Goal: Obtain resource: Download file/media

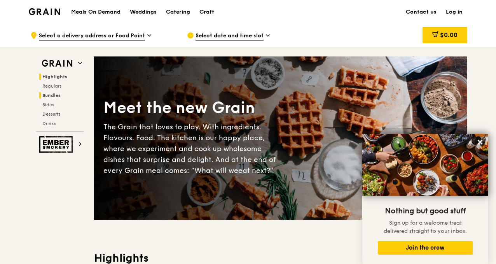
click at [58, 94] on span "Bundles" at bounding box center [51, 95] width 18 height 5
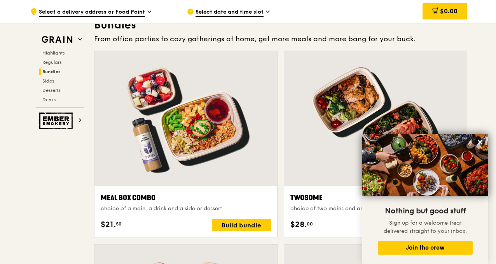
scroll to position [1135, 0]
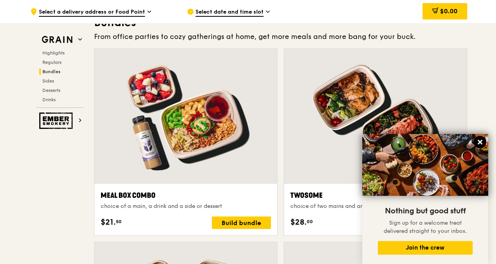
click at [480, 138] on icon at bounding box center [480, 141] width 7 height 7
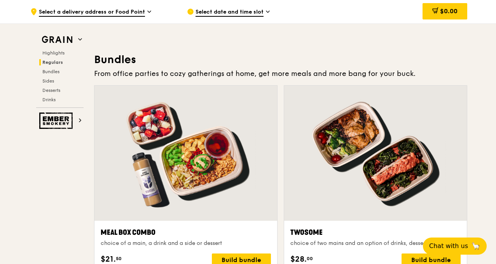
scroll to position [1096, 0]
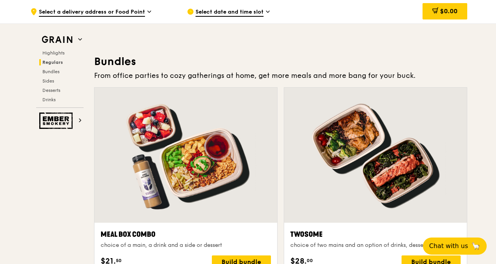
click at [57, 62] on span "Regulars" at bounding box center [52, 61] width 21 height 5
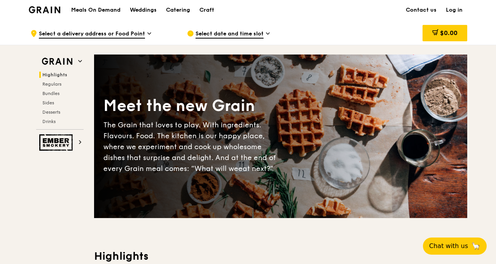
scroll to position [0, 0]
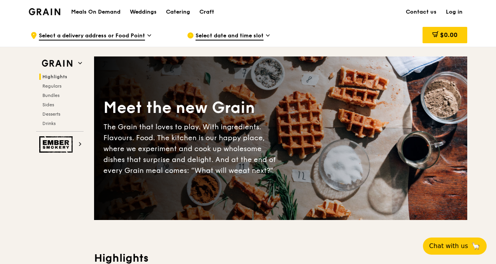
click at [145, 34] on div ".cls-1 { fill: none; stroke: #fff; stroke-linecap: round; stroke-linejoin: roun…" at bounding box center [102, 35] width 144 height 23
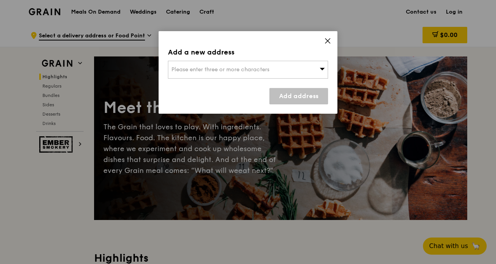
click at [325, 40] on icon at bounding box center [327, 40] width 7 height 7
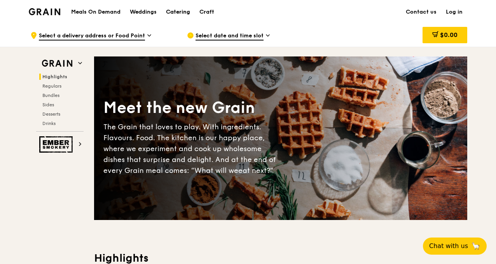
click at [183, 14] on div "Catering" at bounding box center [178, 11] width 24 height 23
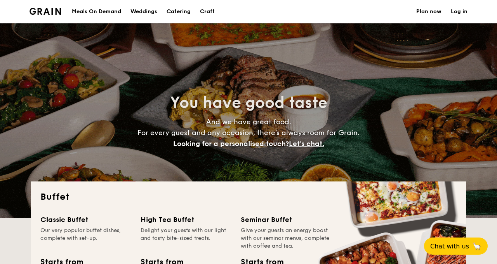
select select
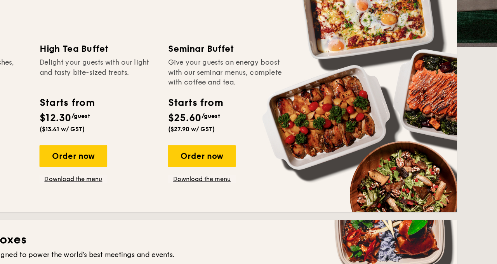
scroll to position [155, 0]
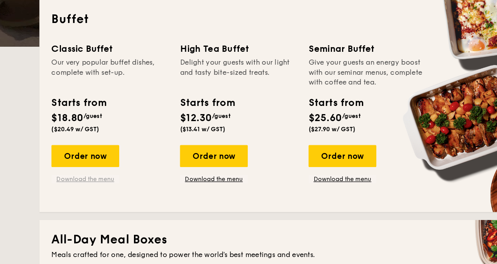
click at [72, 167] on link "Download the menu" at bounding box center [66, 166] width 53 height 6
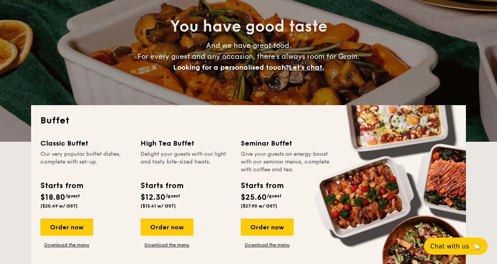
scroll to position [84, 0]
